Goal: Answer question/provide support: Answer question/provide support

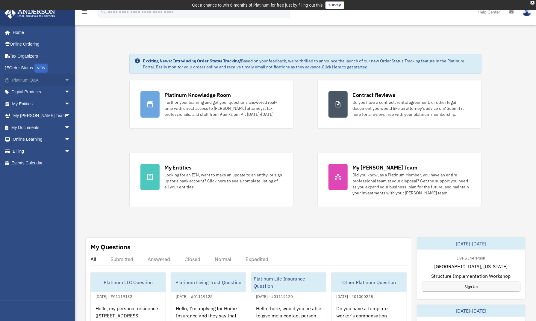
click at [64, 81] on span "arrow_drop_down" at bounding box center [70, 80] width 12 height 12
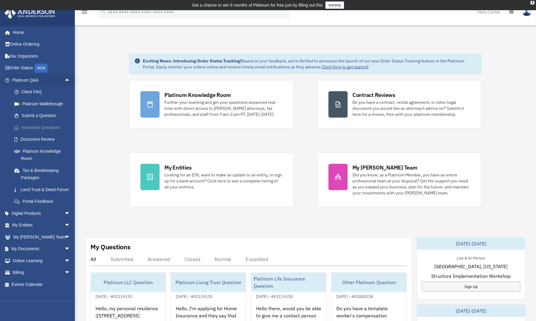
click at [44, 126] on link "Answered Questions" at bounding box center [43, 127] width 71 height 12
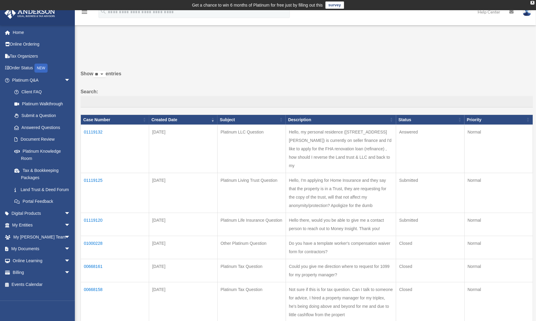
click at [96, 131] on td "01119132" at bounding box center [115, 149] width 68 height 48
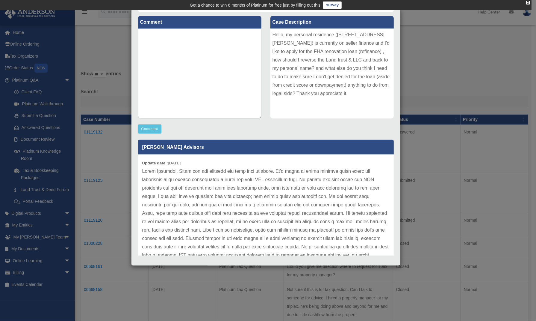
scroll to position [75, 0]
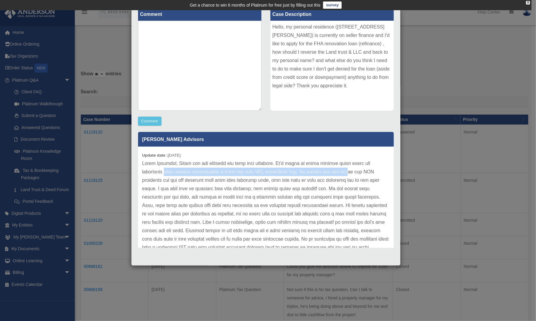
drag, startPoint x: 164, startPoint y: 171, endPoint x: 347, endPoint y: 171, distance: 183.4
click at [348, 171] on p at bounding box center [265, 234] width 247 height 151
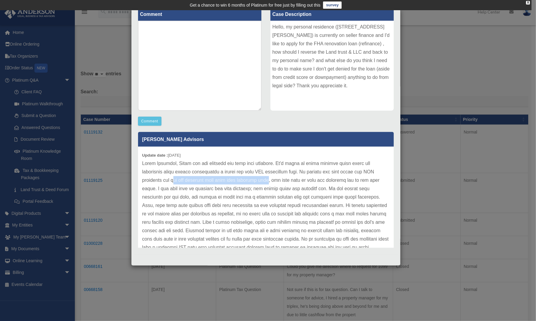
drag, startPoint x: 173, startPoint y: 180, endPoint x: 271, endPoint y: 179, distance: 97.4
click at [269, 179] on p at bounding box center [265, 234] width 247 height 151
drag, startPoint x: 308, startPoint y: 180, endPoint x: 370, endPoint y: 178, distance: 62.1
click at [370, 178] on p at bounding box center [265, 234] width 247 height 151
drag, startPoint x: 175, startPoint y: 188, endPoint x: 255, endPoint y: 186, distance: 80.0
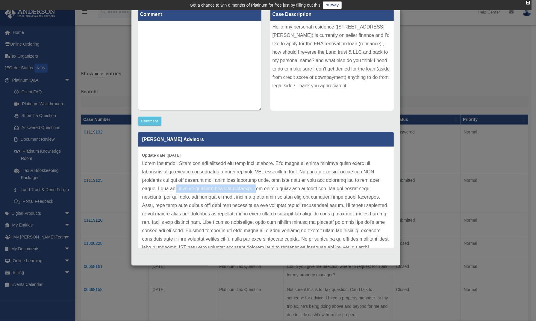
click at [255, 187] on p at bounding box center [265, 234] width 247 height 151
drag, startPoint x: 177, startPoint y: 197, endPoint x: 187, endPoint y: 197, distance: 9.6
click at [187, 197] on p at bounding box center [265, 234] width 247 height 151
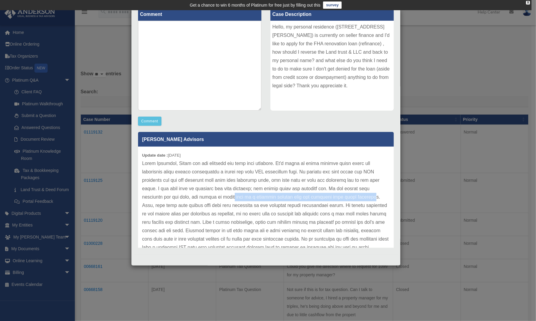
drag, startPoint x: 238, startPoint y: 197, endPoint x: 293, endPoint y: 204, distance: 55.9
click at [367, 194] on p at bounding box center [265, 234] width 247 height 151
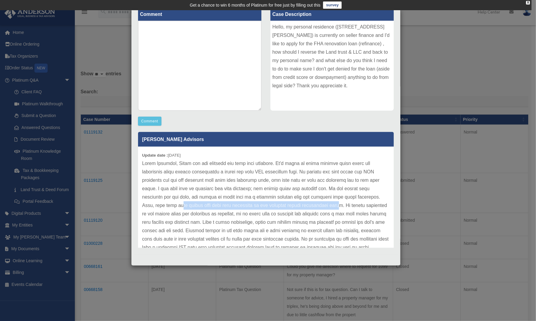
drag, startPoint x: 178, startPoint y: 205, endPoint x: 333, endPoint y: 205, distance: 155.2
click at [333, 205] on p at bounding box center [265, 234] width 247 height 151
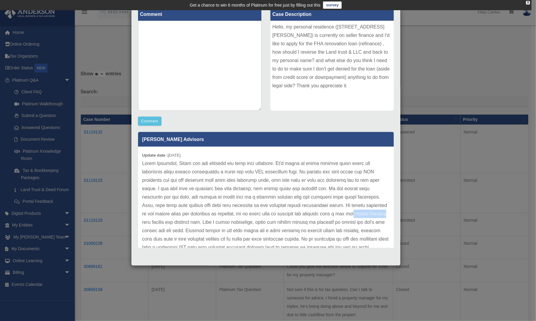
drag, startPoint x: 347, startPoint y: 215, endPoint x: 375, endPoint y: 215, distance: 28.5
click at [375, 215] on p at bounding box center [265, 234] width 247 height 151
drag, startPoint x: 153, startPoint y: 223, endPoint x: 196, endPoint y: 220, distance: 42.4
click at [196, 220] on p at bounding box center [265, 234] width 247 height 151
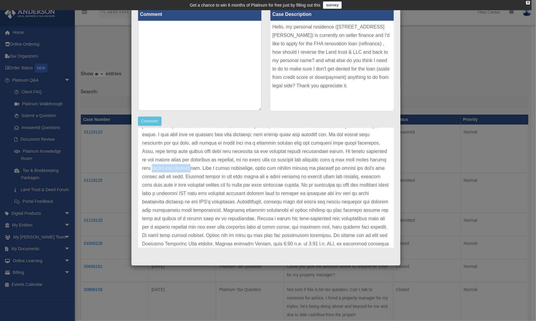
scroll to position [75, 0]
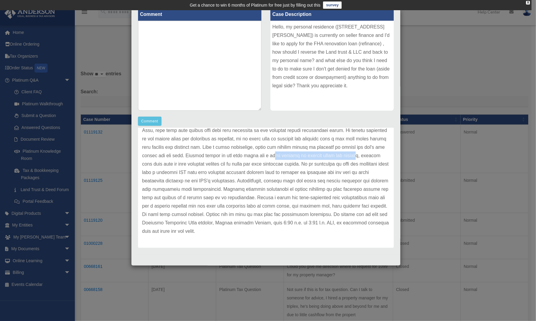
drag, startPoint x: 279, startPoint y: 155, endPoint x: 365, endPoint y: 153, distance: 85.7
click at [365, 153] on p at bounding box center [265, 159] width 247 height 151
drag, startPoint x: 187, startPoint y: 162, endPoint x: 264, endPoint y: 162, distance: 77.6
click at [262, 161] on p at bounding box center [265, 159] width 247 height 151
drag, startPoint x: 289, startPoint y: 163, endPoint x: 317, endPoint y: 163, distance: 28.5
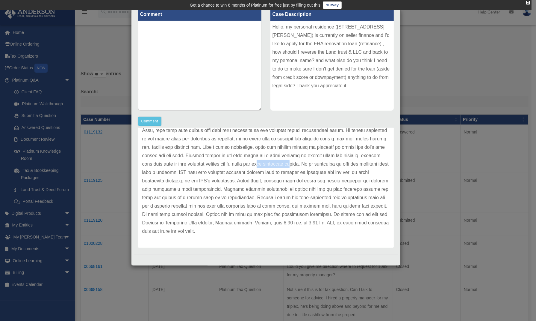
click at [317, 163] on p at bounding box center [265, 159] width 247 height 151
drag, startPoint x: 342, startPoint y: 163, endPoint x: 366, endPoint y: 162, distance: 24.3
click at [366, 162] on p at bounding box center [265, 159] width 247 height 151
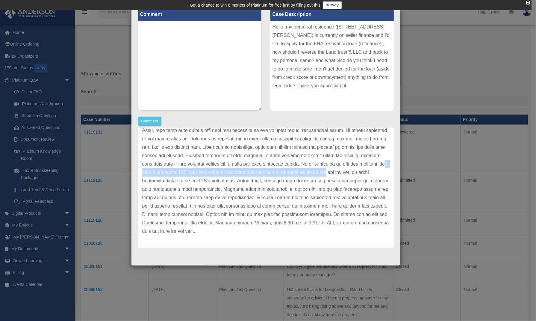
drag, startPoint x: 182, startPoint y: 172, endPoint x: 368, endPoint y: 169, distance: 185.5
click at [368, 169] on p at bounding box center [265, 159] width 247 height 151
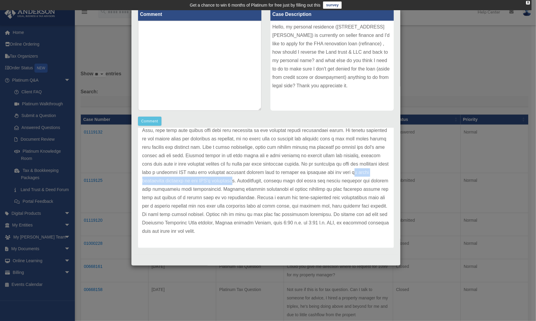
drag, startPoint x: 163, startPoint y: 180, endPoint x: 262, endPoint y: 180, distance: 99.5
click at [262, 180] on p at bounding box center [265, 159] width 247 height 151
drag, startPoint x: 271, startPoint y: 180, endPoint x: 356, endPoint y: 180, distance: 84.2
click at [356, 180] on p at bounding box center [265, 159] width 247 height 151
drag, startPoint x: 201, startPoint y: 188, endPoint x: 235, endPoint y: 188, distance: 33.9
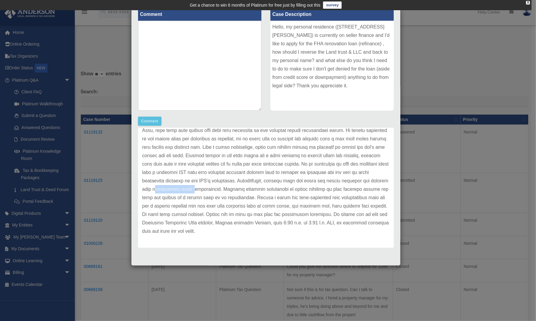
click at [235, 188] on p at bounding box center [265, 159] width 247 height 151
drag, startPoint x: 337, startPoint y: 188, endPoint x: 260, endPoint y: 195, distance: 77.3
click at [369, 187] on p at bounding box center [265, 159] width 247 height 151
drag, startPoint x: 185, startPoint y: 198, endPoint x: 292, endPoint y: 195, distance: 107.3
click at [292, 195] on p at bounding box center [265, 159] width 247 height 151
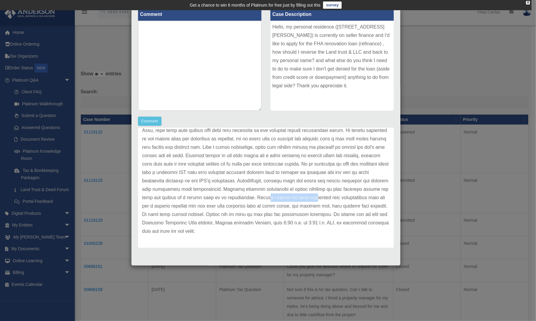
drag, startPoint x: 324, startPoint y: 197, endPoint x: 364, endPoint y: 197, distance: 39.3
click at [364, 197] on p at bounding box center [265, 159] width 247 height 151
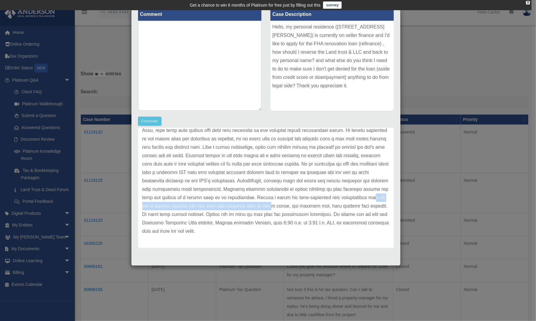
drag, startPoint x: 189, startPoint y: 206, endPoint x: 333, endPoint y: 207, distance: 144.4
click at [333, 207] on p at bounding box center [265, 159] width 247 height 151
drag, startPoint x: 227, startPoint y: 215, endPoint x: 259, endPoint y: 215, distance: 32.1
click at [259, 215] on p at bounding box center [265, 159] width 247 height 151
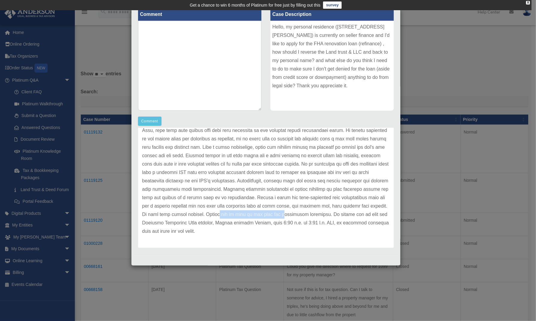
drag, startPoint x: 287, startPoint y: 215, endPoint x: 351, endPoint y: 211, distance: 64.0
click at [351, 211] on p at bounding box center [265, 159] width 247 height 151
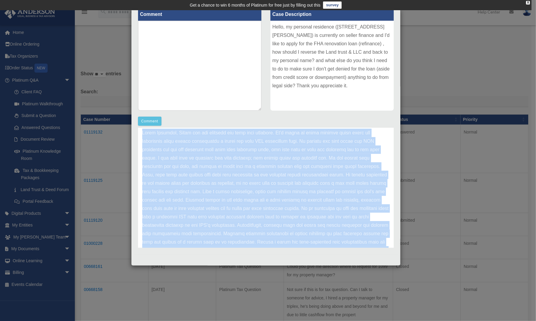
scroll to position [0, 0]
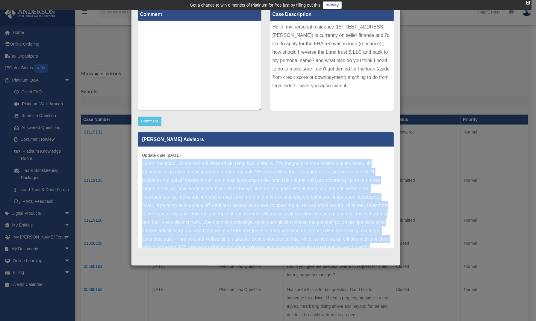
drag, startPoint x: 282, startPoint y: 230, endPoint x: 141, endPoint y: 162, distance: 156.5
click at [141, 162] on div "Update date : [DATE]" at bounding box center [266, 235] width 256 height 176
copy p "Hello [PERSON_NAME], Thank you for reaching out with your question. It's smart …"
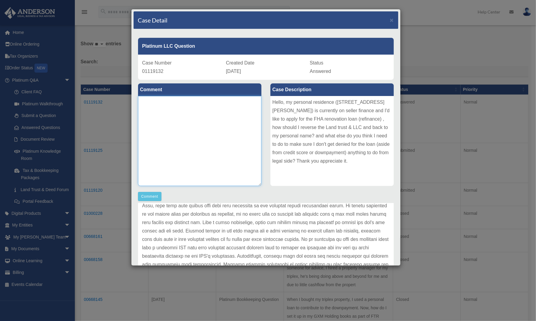
click at [200, 111] on textarea at bounding box center [199, 141] width 123 height 90
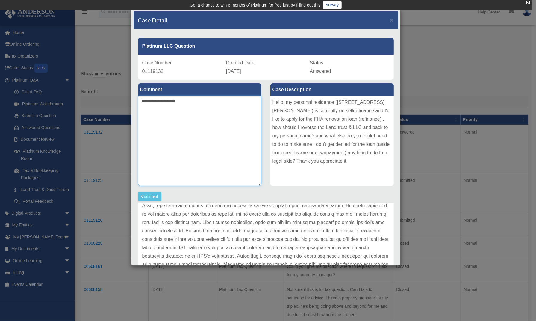
click at [200, 110] on textarea "**********" at bounding box center [199, 141] width 123 height 90
type textarea "*"
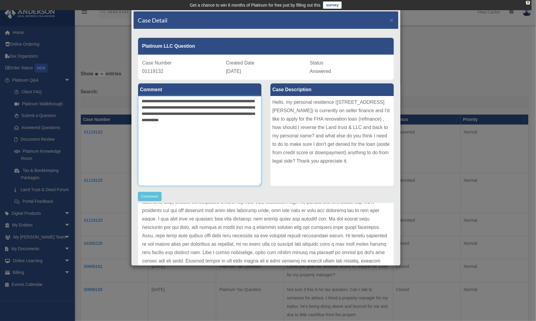
click at [221, 120] on textarea "**********" at bounding box center [199, 141] width 123 height 90
click at [250, 121] on textarea "**********" at bounding box center [199, 141] width 123 height 90
click at [149, 145] on textarea "**********" at bounding box center [199, 141] width 123 height 90
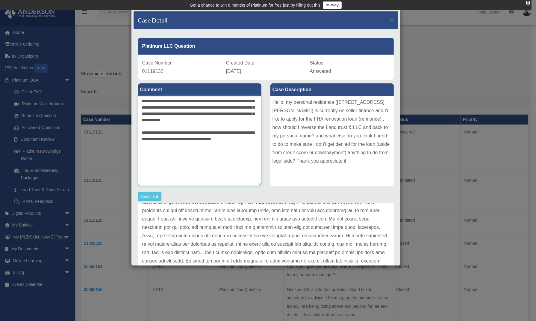
type textarea "**********"
drag, startPoint x: 225, startPoint y: 159, endPoint x: 227, endPoint y: 162, distance: 4.0
click at [226, 160] on textarea "**********" at bounding box center [199, 141] width 123 height 90
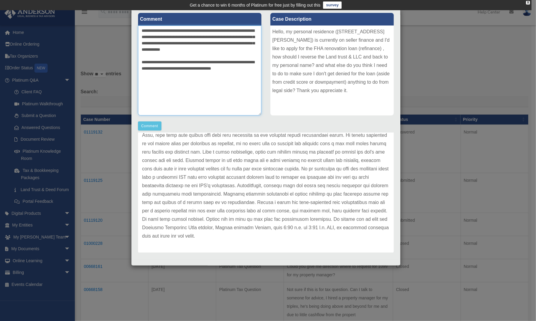
scroll to position [75, 0]
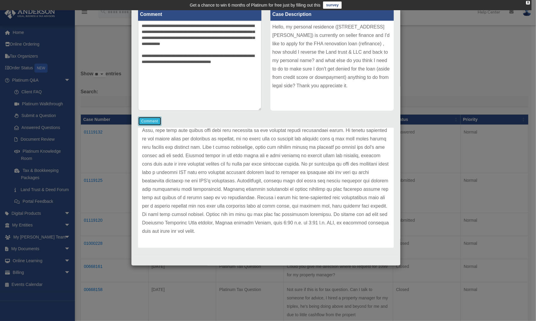
click at [150, 120] on button "Comment" at bounding box center [150, 121] width 24 height 9
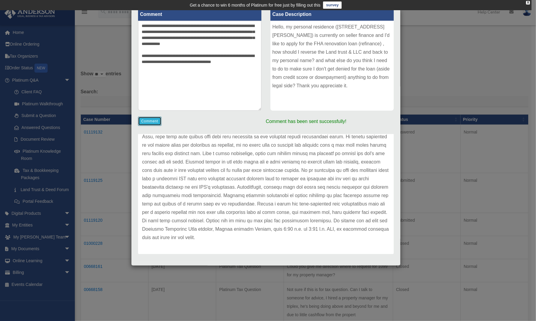
scroll to position [0, 0]
